Goal: Information Seeking & Learning: Find specific fact

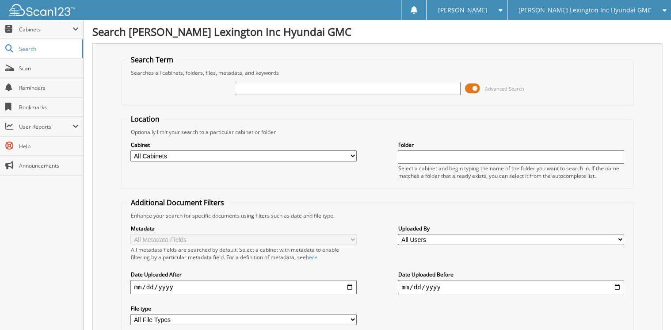
click at [267, 86] on input "text" at bounding box center [348, 88] width 226 height 13
type input "MU034512"
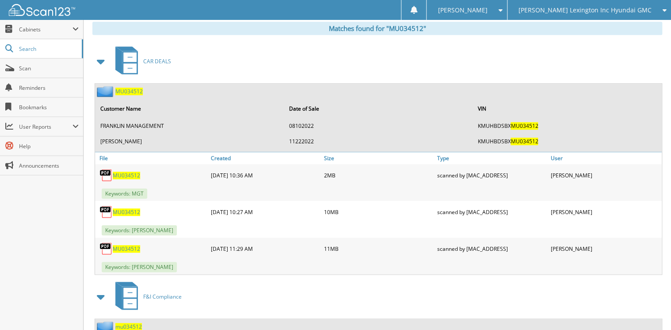
scroll to position [354, 0]
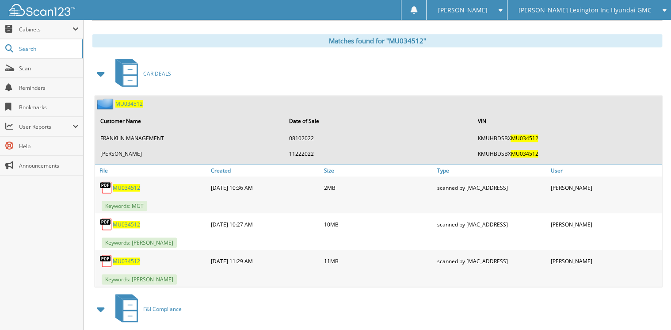
click at [133, 100] on span "MU034512" at bounding box center [128, 104] width 27 height 8
